Goal: Check status: Check status

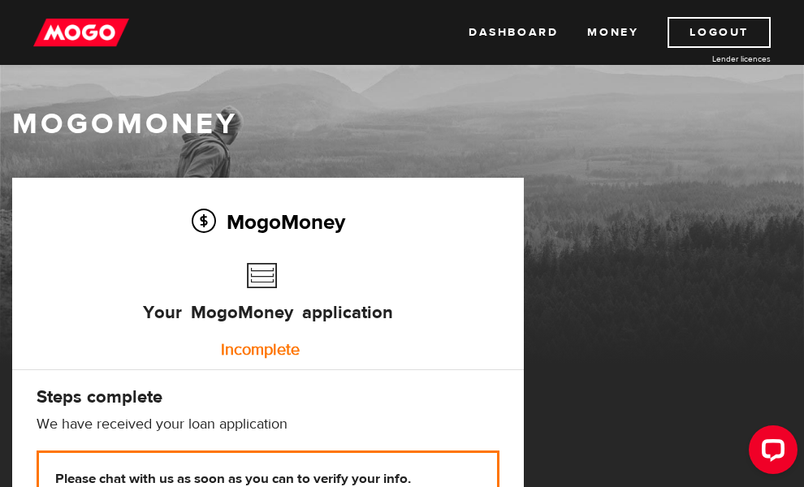
click at [274, 348] on div "Incomplete" at bounding box center [259, 350] width 463 height 32
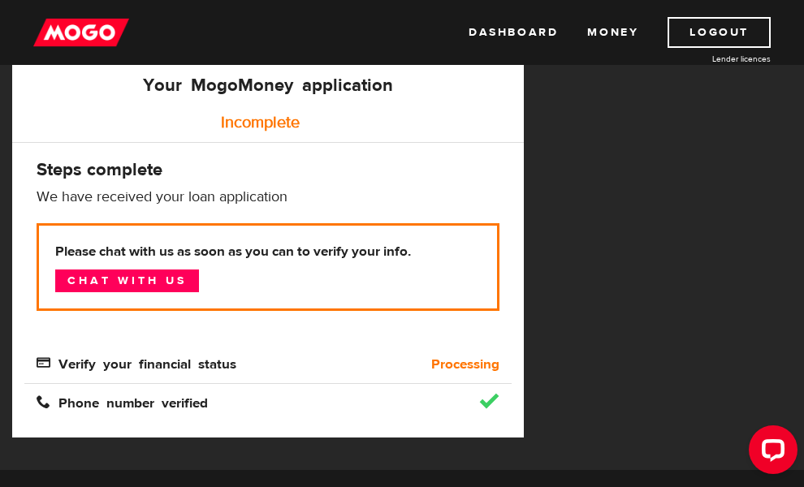
scroll to position [244, 0]
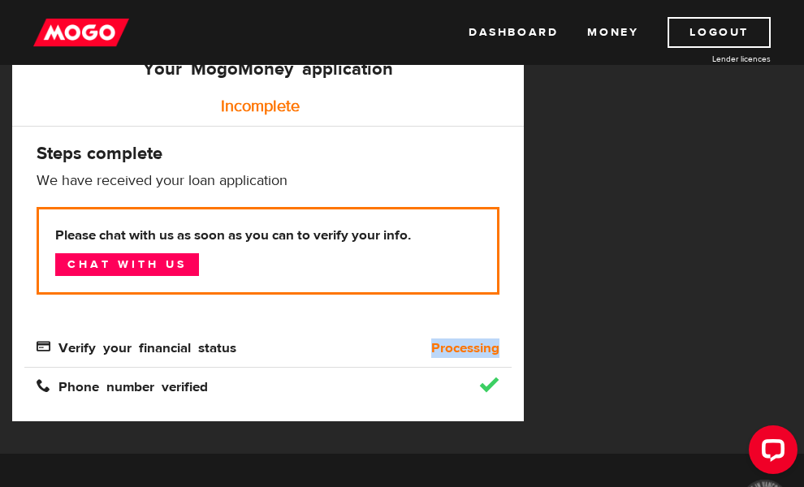
drag, startPoint x: 324, startPoint y: 355, endPoint x: 507, endPoint y: 359, distance: 182.7
click at [507, 359] on div "MogoMoney Your MogoMoney application Incomplete Steps complete We have received…" at bounding box center [267, 177] width 511 height 487
click at [582, 272] on div "MogoMoney Your MogoMoney application Expired Your MogoMoney credit decision has…" at bounding box center [402, 194] width 804 height 520
click at [755, 446] on button "Open LiveChat chat widget" at bounding box center [773, 449] width 49 height 49
click at [60, 193] on div "MogoMoney Your MogoMoney application Incomplete Steps complete We have received…" at bounding box center [267, 177] width 511 height 487
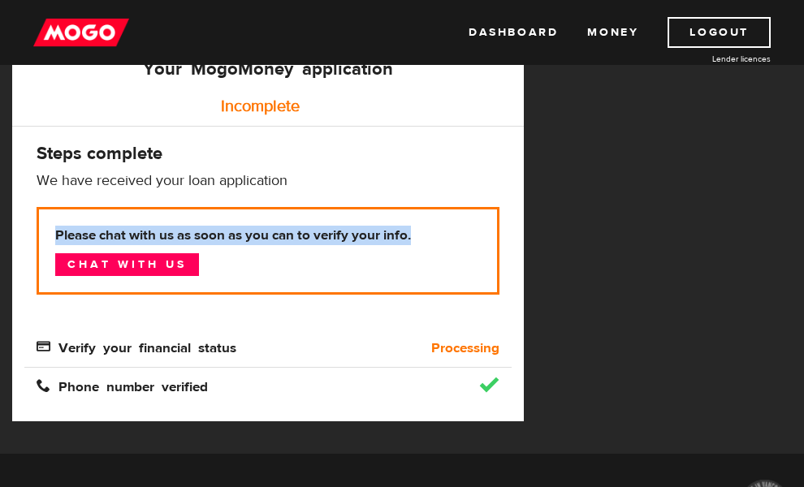
drag, startPoint x: 58, startPoint y: 226, endPoint x: 435, endPoint y: 231, distance: 377.6
click at [435, 231] on b "Please chat with us as soon as you can to verify your info." at bounding box center [267, 235] width 425 height 19
copy b "Please chat with us as soon as you can to verify your info."
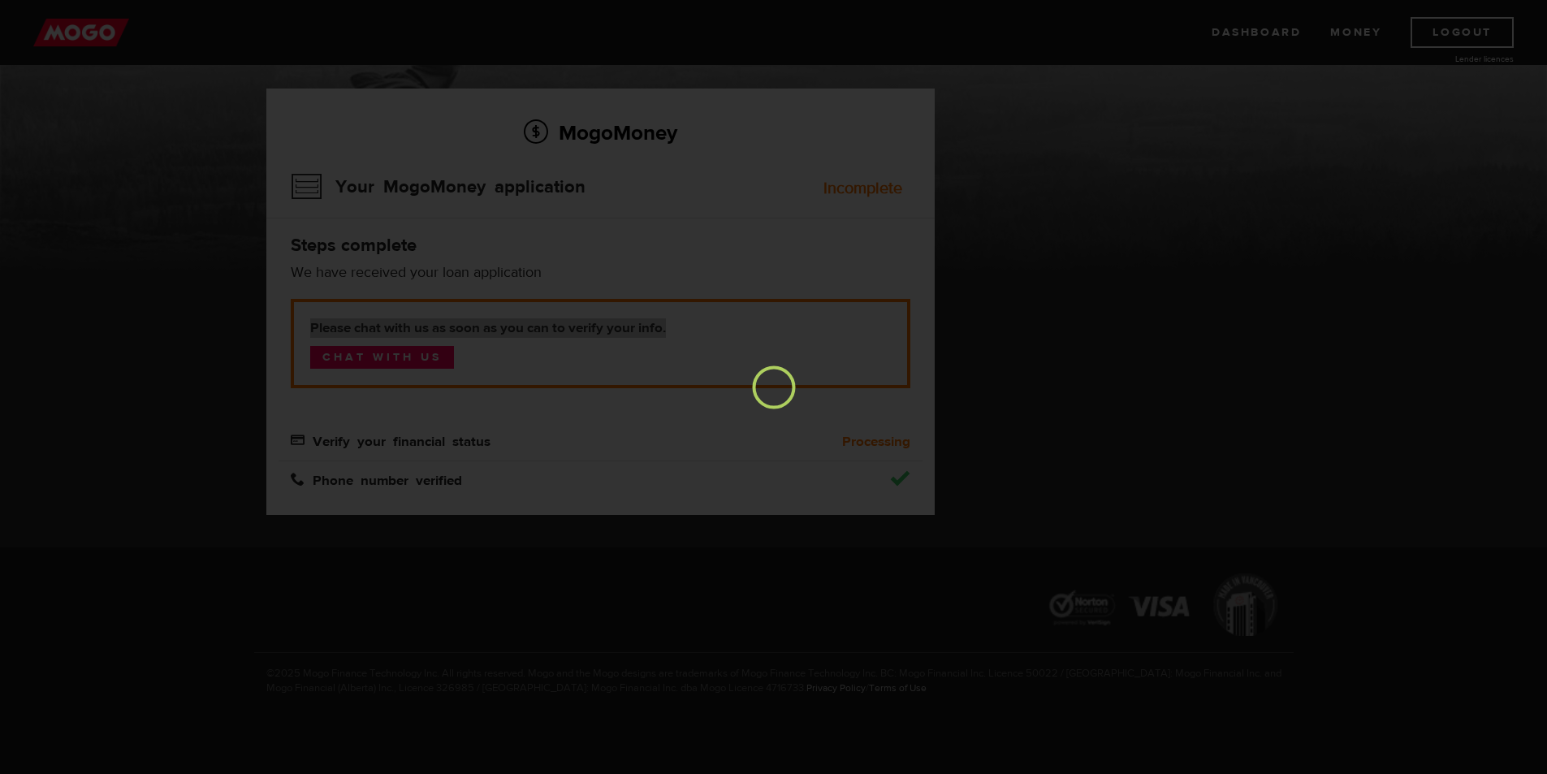
scroll to position [0, 0]
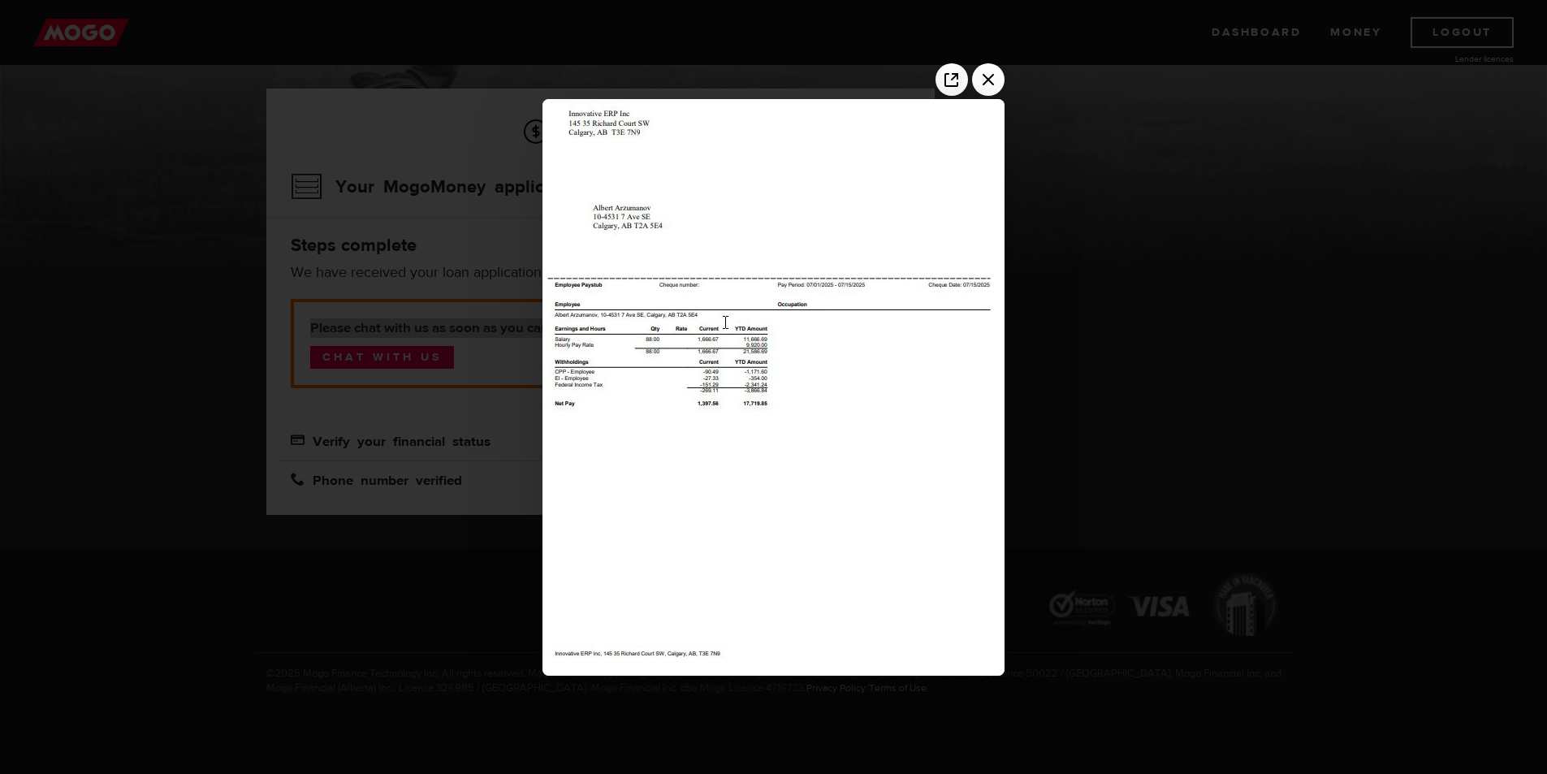
click at [815, 486] on div at bounding box center [773, 387] width 1547 height 774
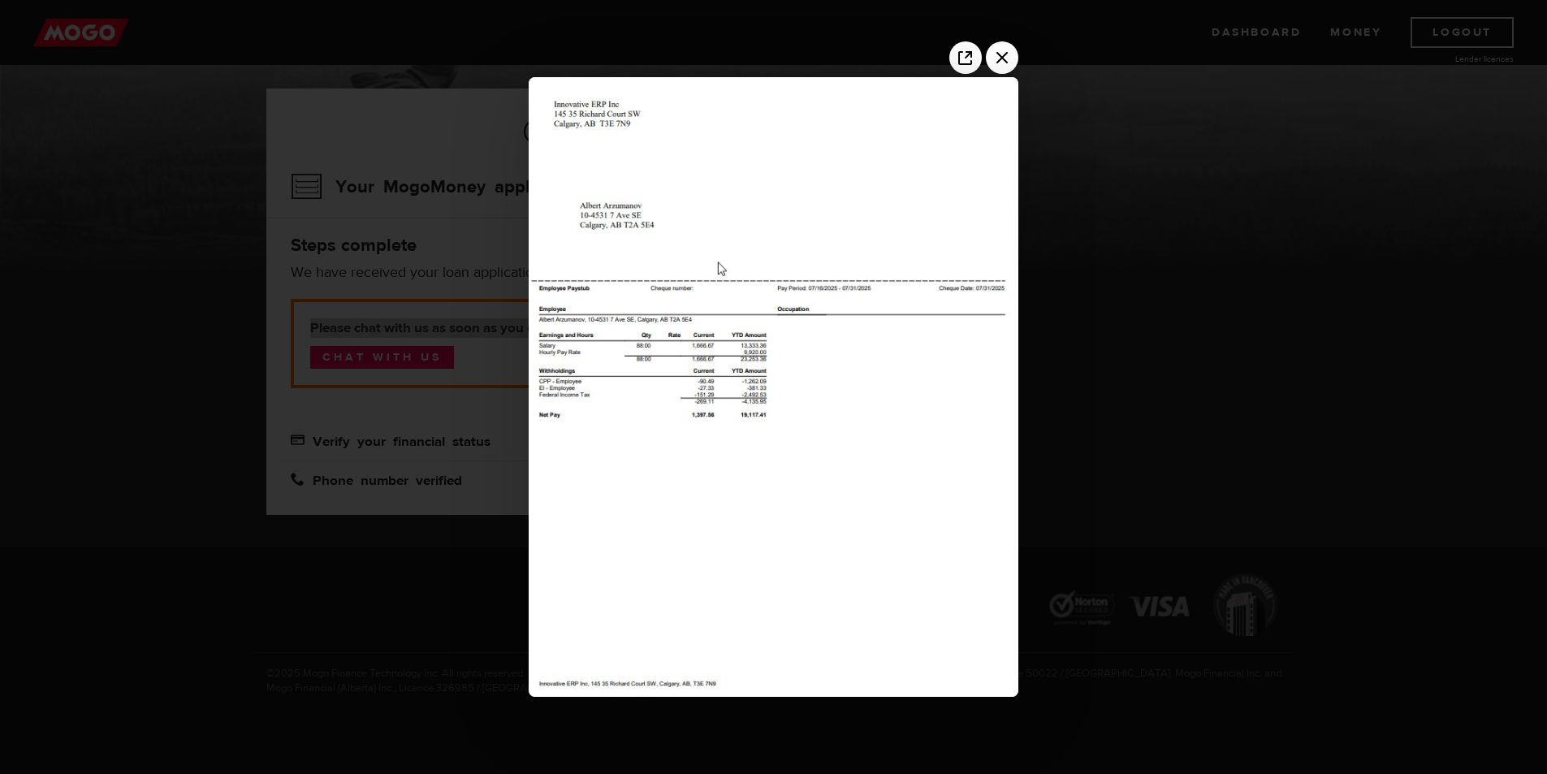
click at [815, 486] on div at bounding box center [773, 387] width 1547 height 774
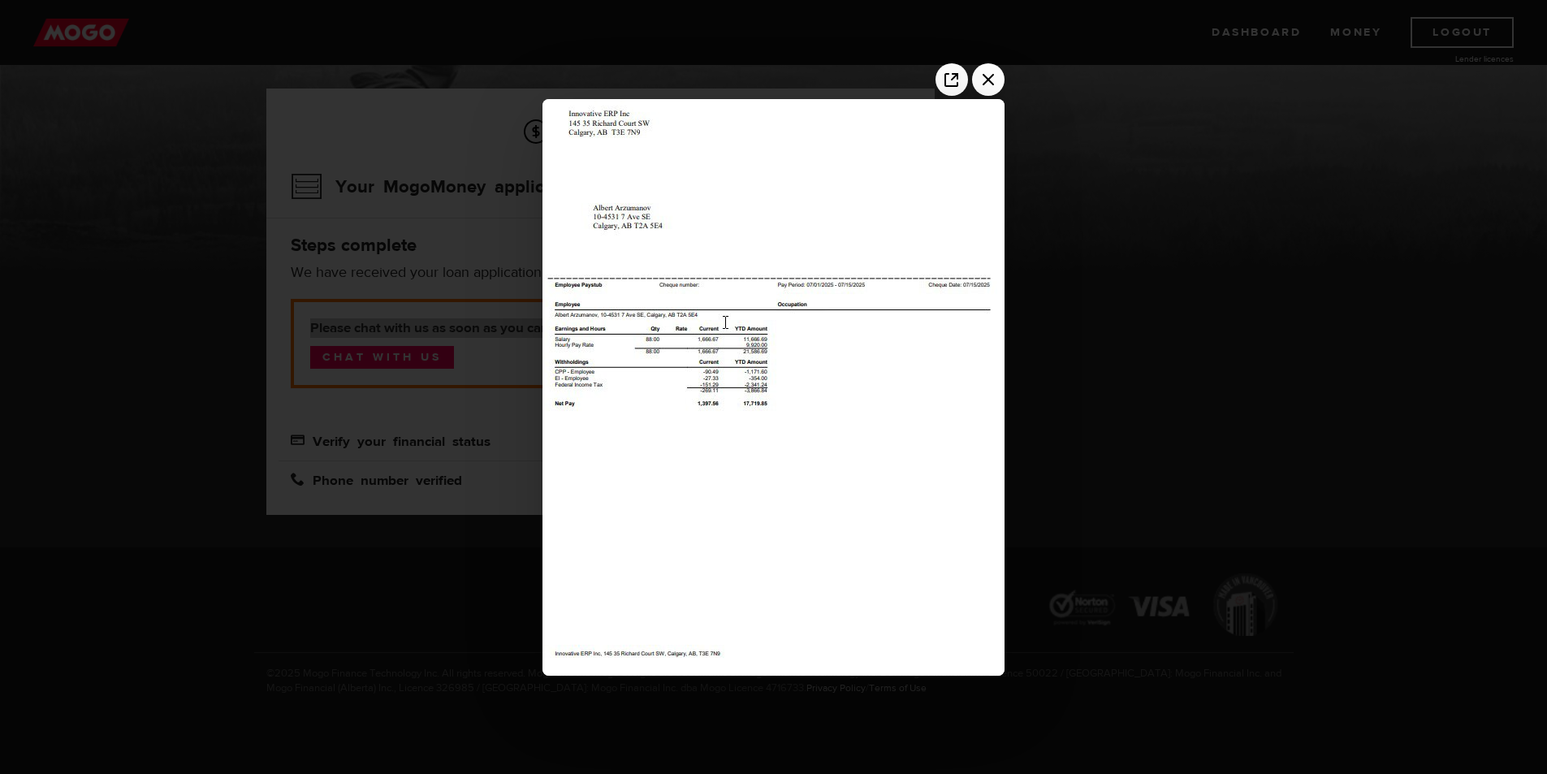
click at [815, 486] on div at bounding box center [773, 387] width 1547 height 774
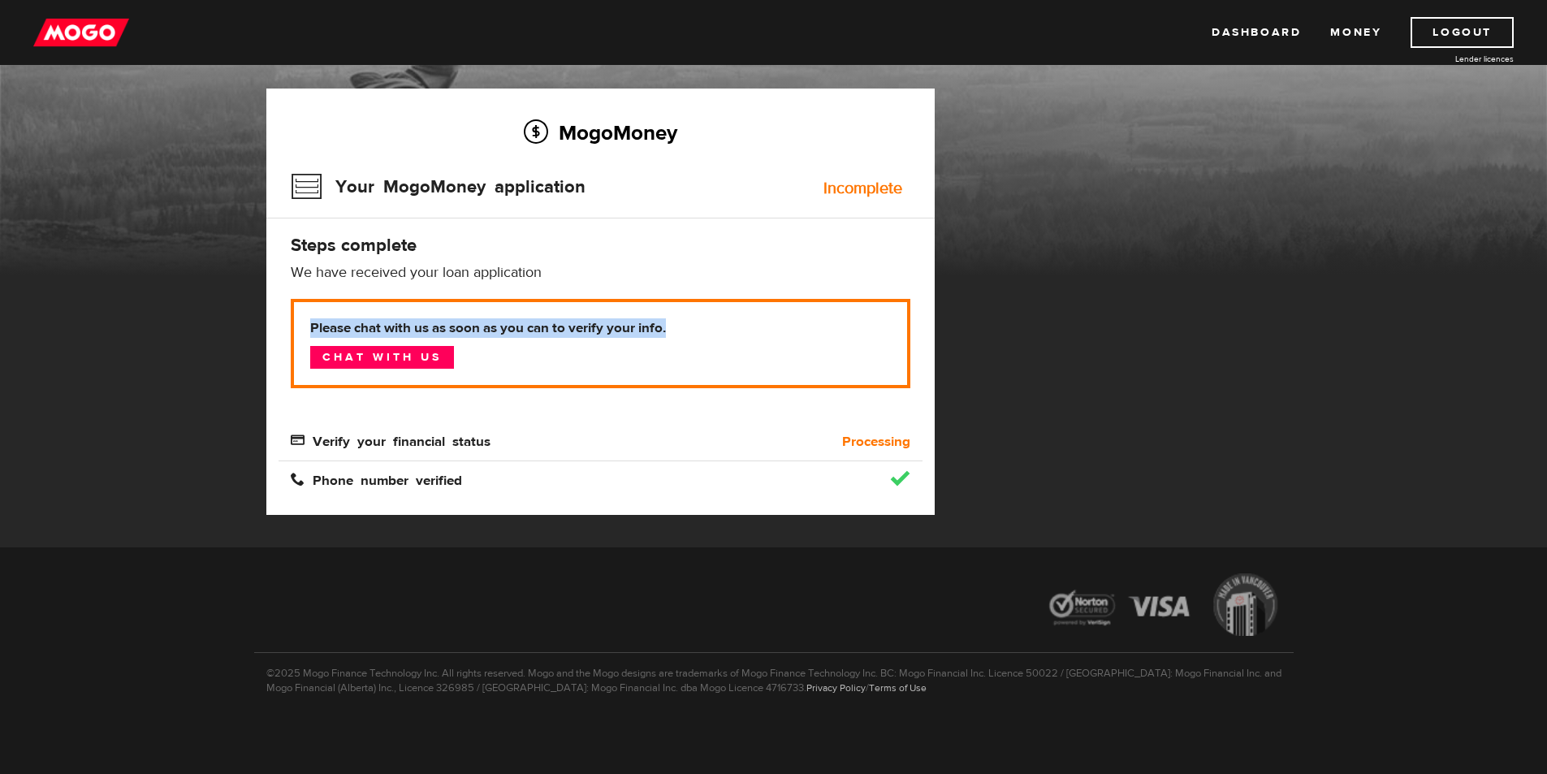
click at [815, 296] on div "MogoMoney Your MogoMoney application Expired Your MogoMoney credit decision has…" at bounding box center [773, 317] width 1039 height 459
click at [409, 248] on h4 "Steps complete" at bounding box center [600, 245] width 619 height 23
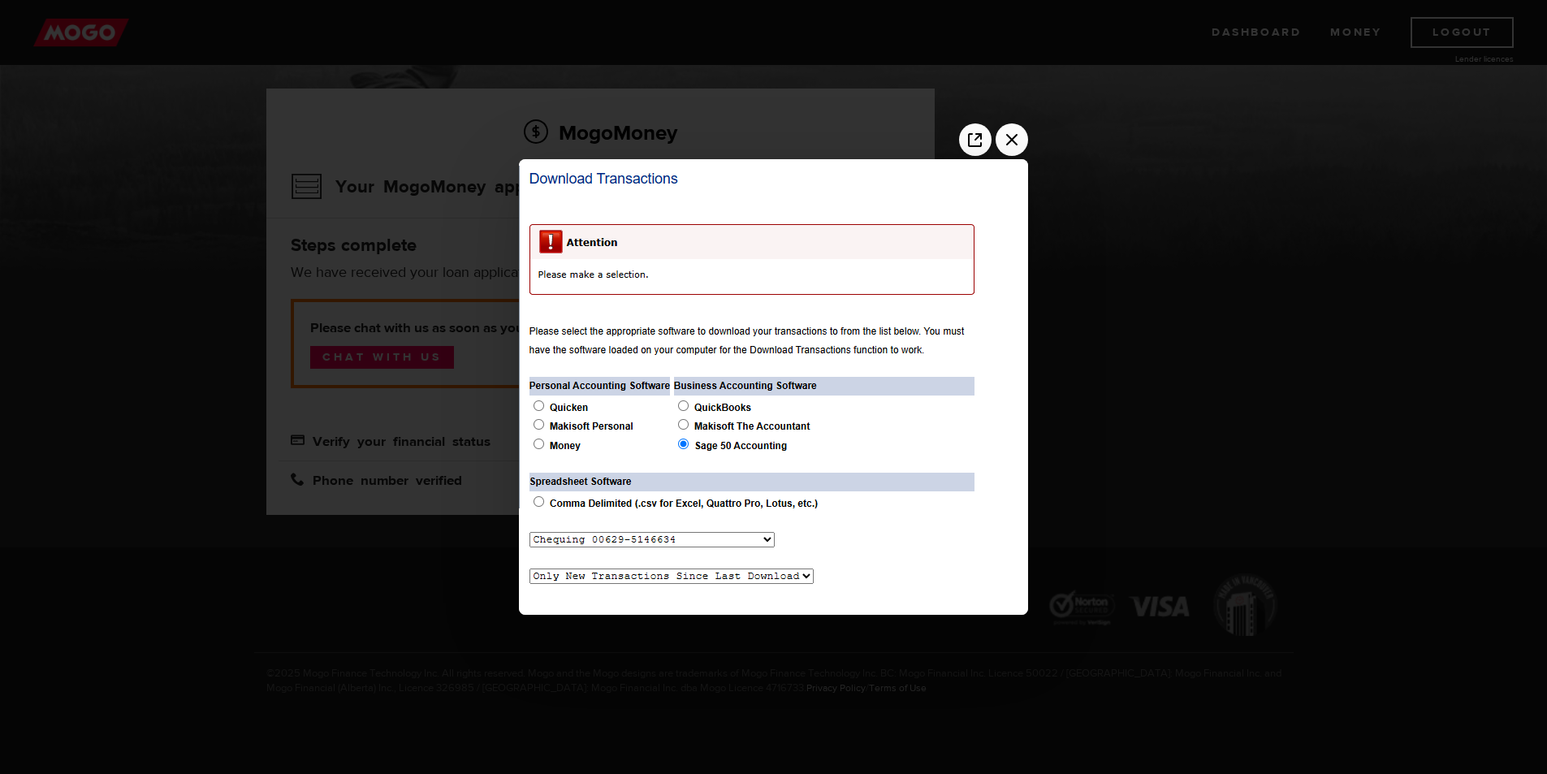
click at [815, 486] on div at bounding box center [773, 387] width 1547 height 774
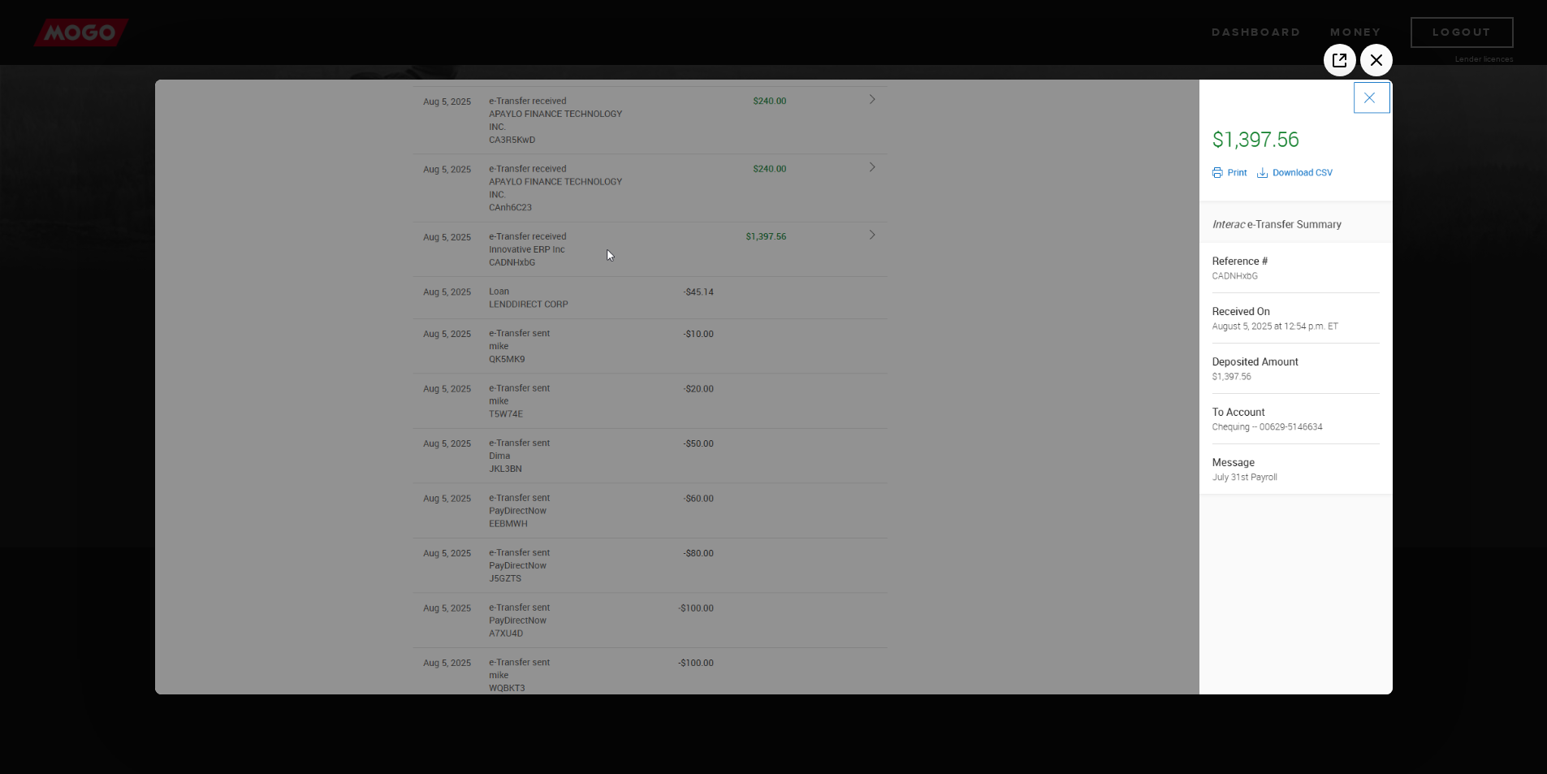
click at [815, 168] on div at bounding box center [773, 387] width 1547 height 774
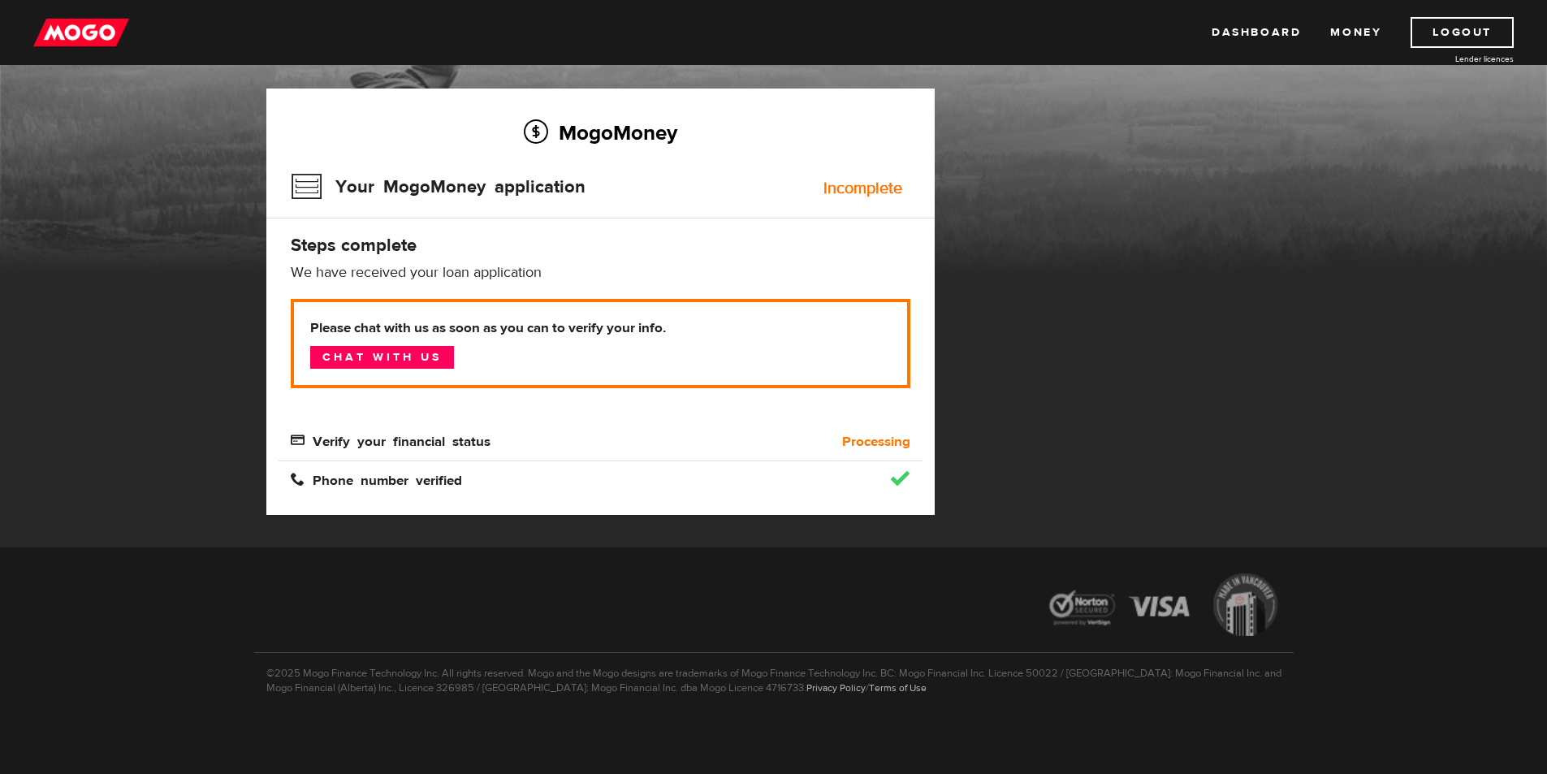
click at [815, 207] on div "MogoMoney" at bounding box center [773, 145] width 1547 height 260
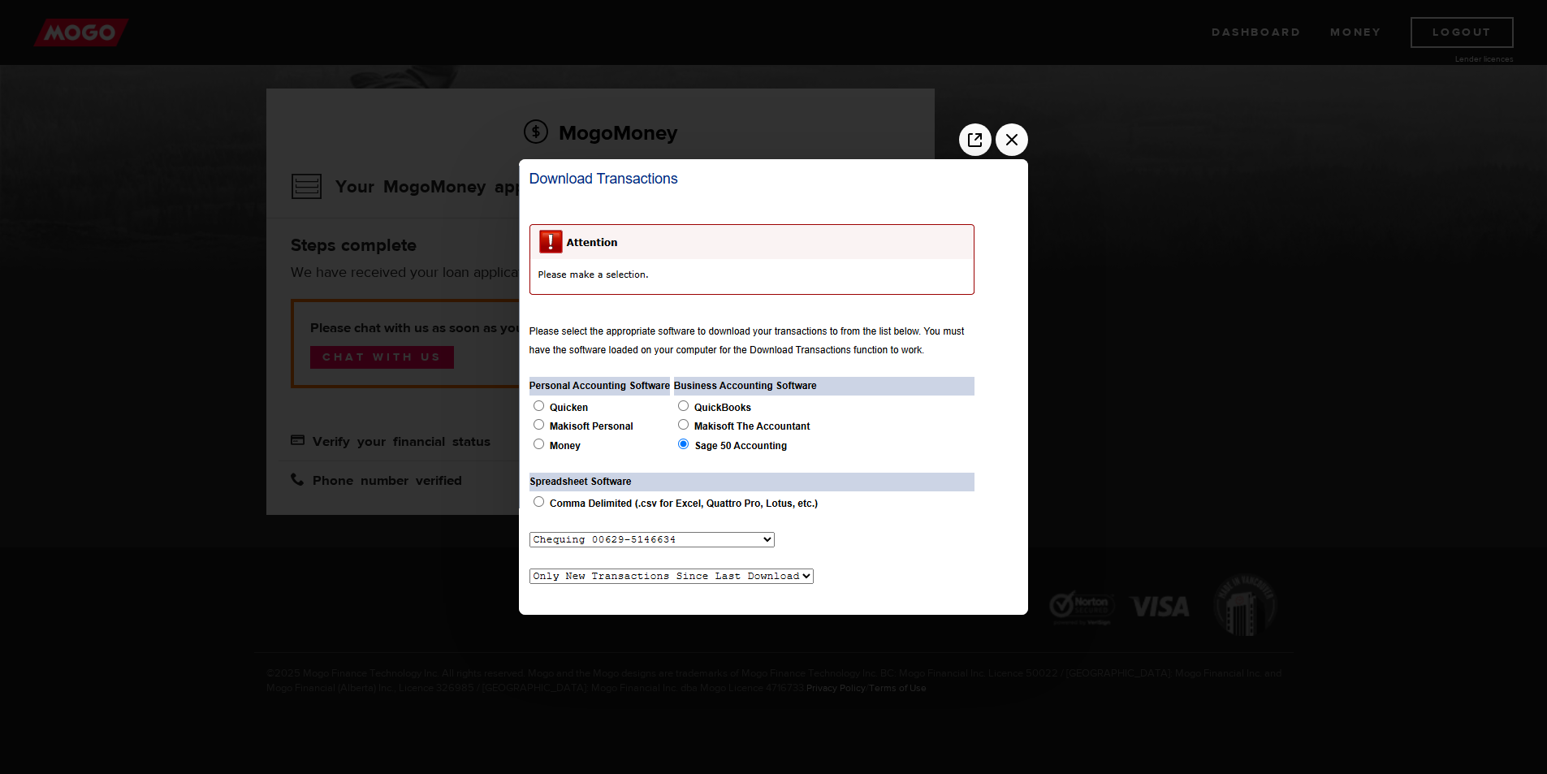
click at [815, 486] on div at bounding box center [773, 387] width 1547 height 774
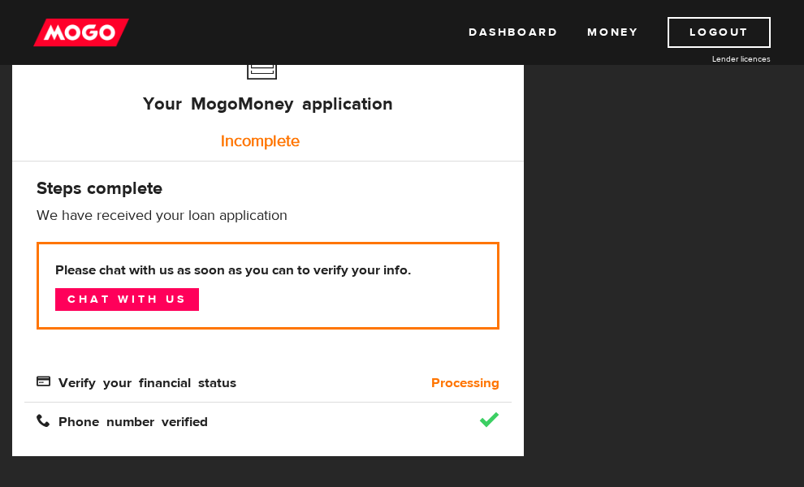
scroll to position [210, 0]
